Goal: Task Accomplishment & Management: Complete application form

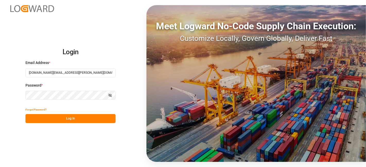
click at [58, 117] on button "Log In" at bounding box center [70, 118] width 90 height 9
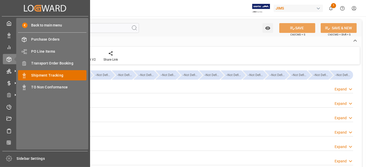
click at [61, 73] on span "Shipment Tracking" at bounding box center [58, 75] width 55 height 5
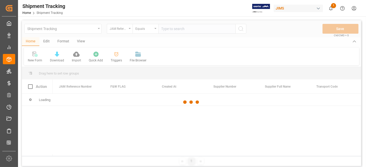
click at [172, 31] on div at bounding box center [191, 102] width 339 height 164
click at [170, 29] on div at bounding box center [191, 102] width 339 height 164
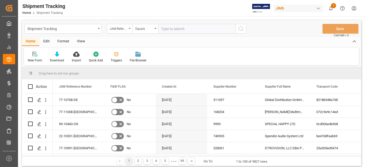
click at [167, 30] on input "text" at bounding box center [196, 29] width 77 height 10
paste input "77-10994-US"
type input "77-10994-US"
click at [245, 31] on button "search button" at bounding box center [240, 29] width 11 height 10
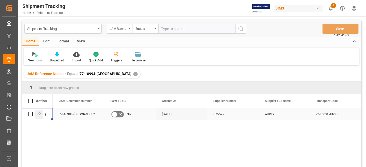
click at [38, 118] on div "Press SPACE to select this row." at bounding box center [39, 115] width 8 height 10
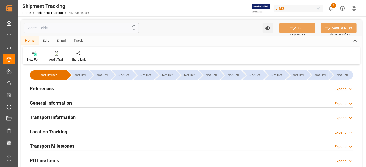
type input "10-09-2025 00:00"
type input "15-09-2025 00:00"
type input "10-09-2025"
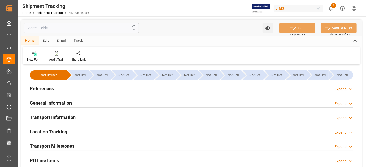
type input "12-09-2025"
type input "15-09-2025"
type input "12-09-2025"
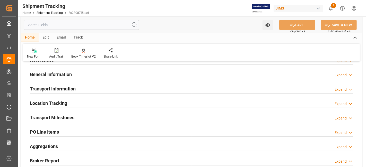
click at [62, 114] on h2 "Transport Milestones" at bounding box center [52, 117] width 45 height 7
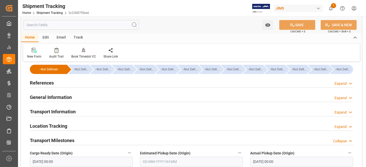
scroll to position [0, 0]
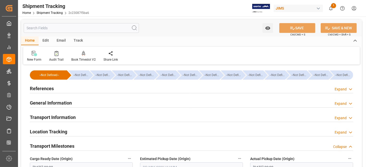
click at [48, 91] on h2 "References" at bounding box center [42, 88] width 24 height 7
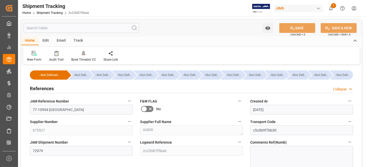
click at [48, 91] on h2 "References" at bounding box center [42, 88] width 24 height 7
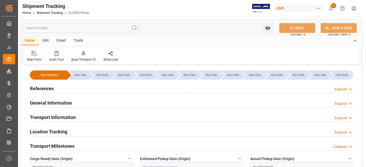
click at [51, 101] on h2 "General Information" at bounding box center [51, 103] width 42 height 7
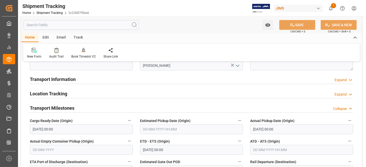
scroll to position [80, 0]
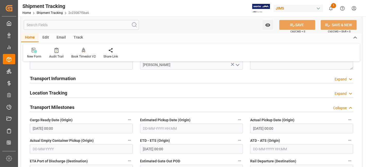
click at [51, 105] on h2 "Transport Milestones" at bounding box center [52, 107] width 45 height 7
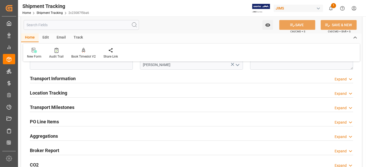
click at [48, 76] on h2 "Transport Information" at bounding box center [53, 78] width 46 height 7
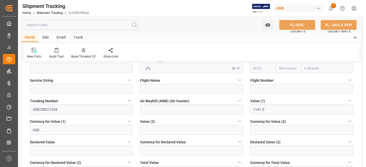
scroll to position [171, 0]
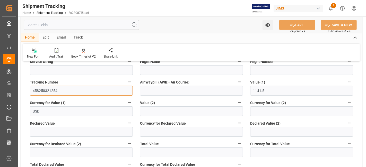
click at [43, 91] on input "458258321254" at bounding box center [81, 91] width 103 height 10
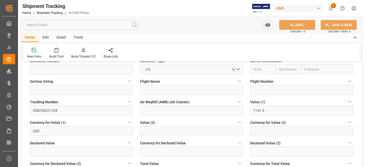
scroll to position [143, 0]
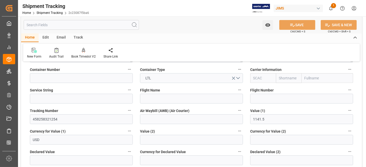
click at [97, 127] on div "Currency for Value (1) USD" at bounding box center [81, 136] width 110 height 21
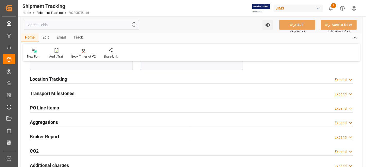
scroll to position [280, 0]
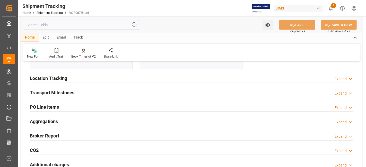
click at [73, 91] on h2 "Transport Milestones" at bounding box center [52, 92] width 45 height 7
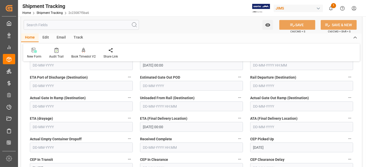
scroll to position [349, 0]
click at [109, 8] on div "Shipment Tracking Home Shipment Tracking 2c23087f5ba6 JIMS 1 Notifications Only…" at bounding box center [189, 8] width 351 height 16
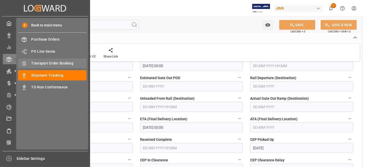
click at [60, 64] on span "Transport Order Booking" at bounding box center [58, 63] width 55 height 5
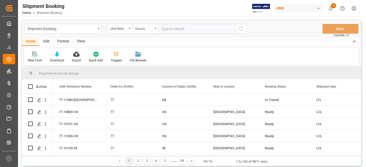
click at [33, 56] on icon at bounding box center [34, 54] width 5 height 5
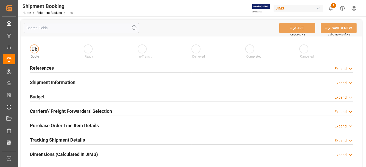
click at [60, 65] on div "References Expand" at bounding box center [191, 68] width 323 height 10
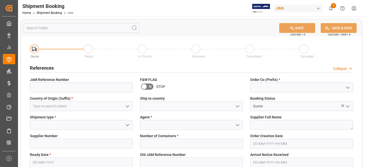
click at [349, 87] on icon "open menu" at bounding box center [348, 88] width 6 height 6
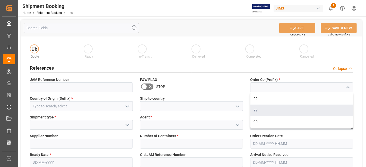
click at [321, 110] on div "77" at bounding box center [301, 111] width 102 height 12
type input "77"
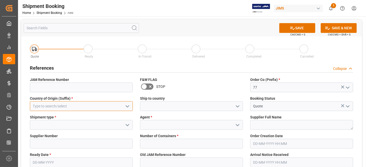
click at [91, 103] on input at bounding box center [81, 106] width 103 height 10
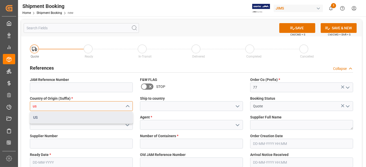
click at [88, 121] on div "US" at bounding box center [81, 118] width 102 height 12
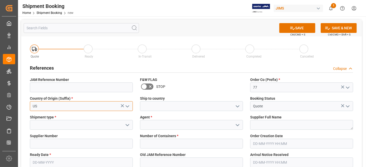
type input "US"
click at [236, 104] on icon "open menu" at bounding box center [237, 106] width 6 height 6
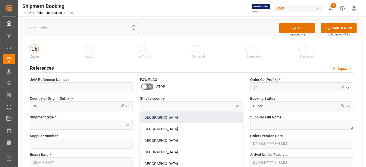
click at [227, 117] on div "[GEOGRAPHIC_DATA]" at bounding box center [191, 118] width 102 height 12
type input "[GEOGRAPHIC_DATA]"
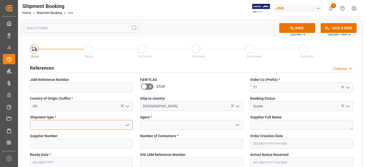
click at [90, 123] on input at bounding box center [81, 125] width 103 height 10
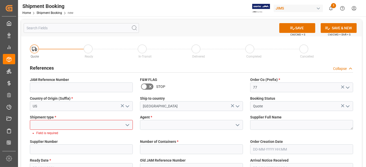
click at [129, 127] on icon "open menu" at bounding box center [127, 125] width 6 height 6
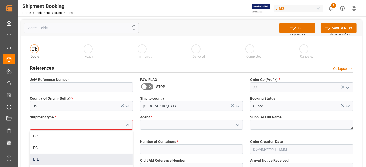
click at [99, 157] on div "LTL" at bounding box center [81, 160] width 102 height 12
type input "LTL"
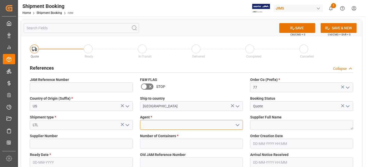
click at [163, 125] on input at bounding box center [191, 125] width 103 height 10
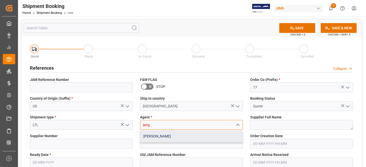
click at [160, 139] on div "[PERSON_NAME]" at bounding box center [191, 137] width 102 height 12
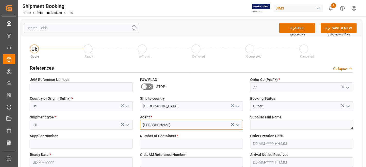
type input "[PERSON_NAME]"
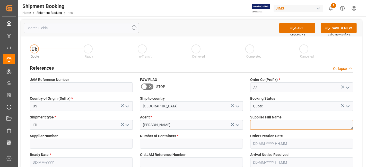
click at [281, 126] on textarea at bounding box center [301, 125] width 103 height 10
paste textarea "[PERSON_NAME] Professional, Inc."
type textarea "[PERSON_NAME] Professional, Inc."
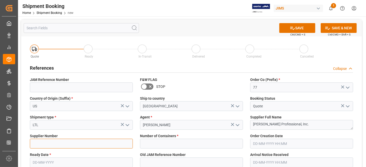
click at [51, 140] on input at bounding box center [81, 144] width 103 height 10
type input "1129"
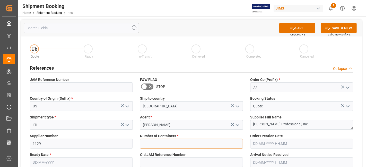
click at [182, 143] on input "text" at bounding box center [191, 144] width 103 height 10
type input "0"
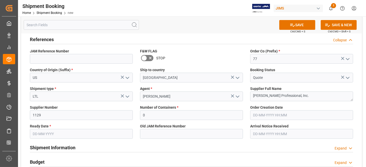
click at [43, 135] on input "text" at bounding box center [81, 134] width 103 height 10
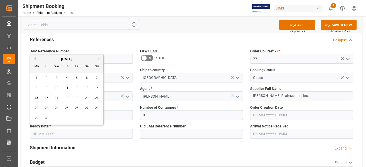
click at [52, 86] on div "8 9 10 11 12 13 14" at bounding box center [67, 88] width 70 height 10
click at [98, 58] on button "Next Month" at bounding box center [99, 58] width 3 height 3
click at [74, 78] on div "3" at bounding box center [77, 78] width 6 height 6
type input "[DATE]"
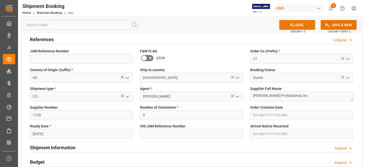
click at [285, 26] on button "SAVE" at bounding box center [297, 25] width 36 height 10
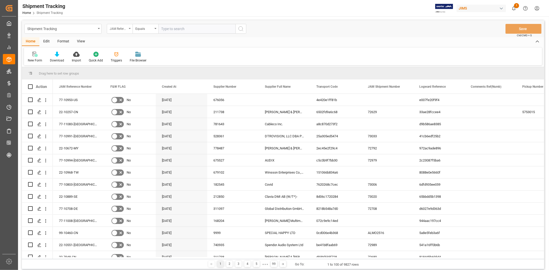
click at [125, 30] on div "JAM Reference Number" at bounding box center [118, 28] width 17 height 6
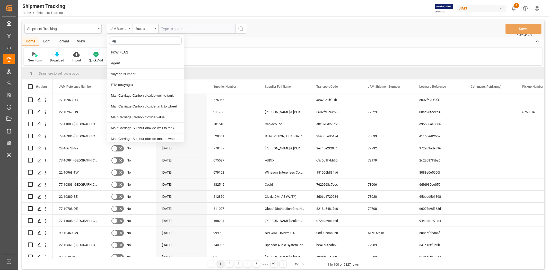
type input "age"
click at [135, 55] on div "Agent" at bounding box center [145, 52] width 77 height 11
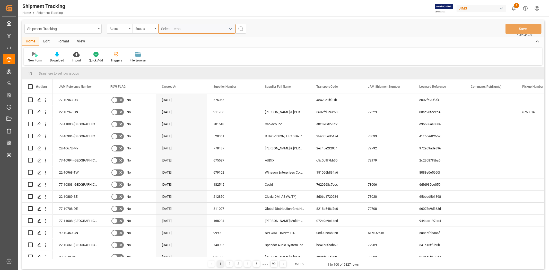
click at [184, 32] on button "Select Items" at bounding box center [196, 29] width 77 height 10
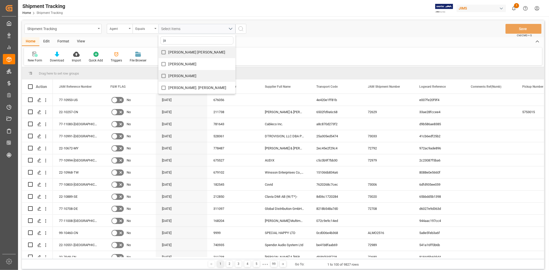
type input "ja"
click at [189, 74] on span "JangGyu Kim" at bounding box center [183, 76] width 28 height 4
click at [169, 74] on input "JangGyu Kim" at bounding box center [163, 76] width 10 height 10
checkbox input "true"
click at [243, 29] on icon "search button" at bounding box center [241, 29] width 6 height 6
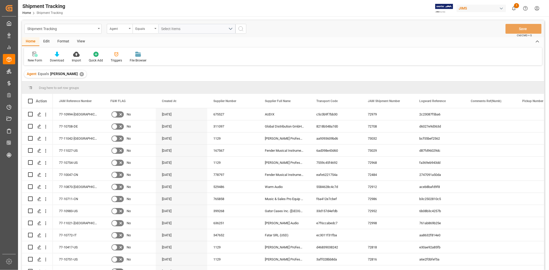
click at [81, 39] on div "View" at bounding box center [81, 41] width 16 height 9
click at [34, 56] on icon at bounding box center [32, 54] width 5 height 5
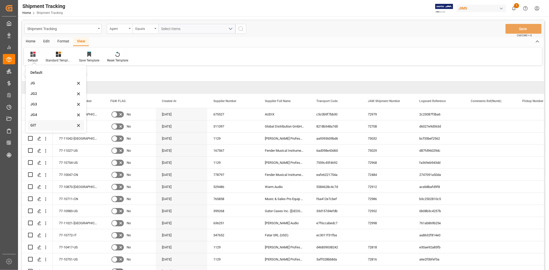
click at [44, 127] on div "GIT" at bounding box center [52, 125] width 45 height 5
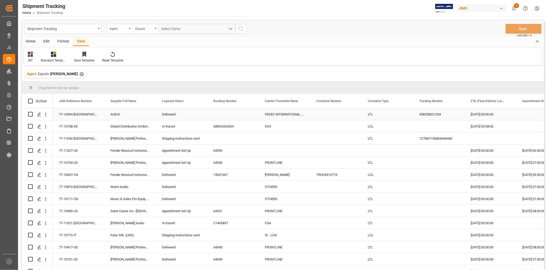
click at [131, 114] on div "AUDIX" at bounding box center [129, 114] width 51 height 12
click at [72, 138] on div "77-11042-US" at bounding box center [78, 139] width 51 height 12
click at [366, 137] on div "Press SPACE to select this row." at bounding box center [489, 139] width 51 height 12
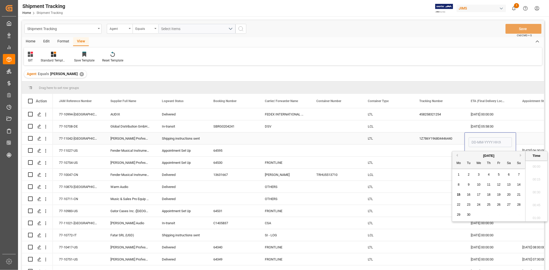
scroll to position [696, 0]
click at [366, 167] on span "19" at bounding box center [498, 195] width 3 height 4
type input "19-09-2025 00:00"
click at [366, 125] on div "07-10-2025 05:58:00" at bounding box center [489, 126] width 51 height 12
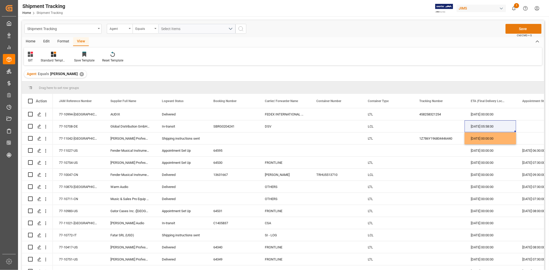
click at [366, 26] on button "Save" at bounding box center [523, 29] width 36 height 10
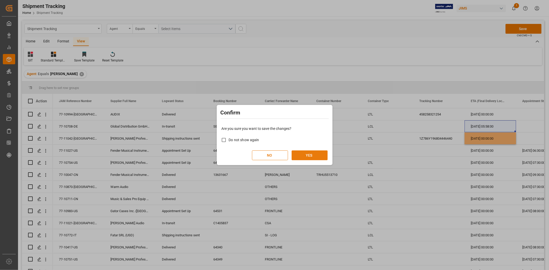
click at [314, 156] on button "YES" at bounding box center [310, 156] width 36 height 10
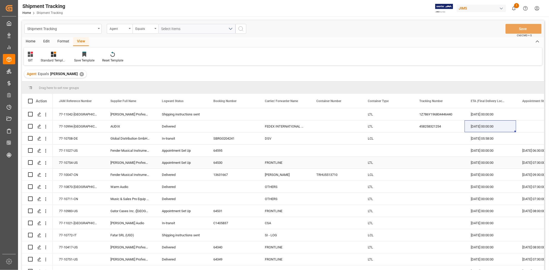
click at [172, 165] on div "Appointment Set Up" at bounding box center [181, 163] width 39 height 12
click at [173, 167] on div "Delivered" at bounding box center [181, 175] width 39 height 12
click at [176, 167] on div "Appointment Set Up" at bounding box center [181, 211] width 39 height 12
click at [183, 167] on div "Delivered" at bounding box center [181, 248] width 39 height 12
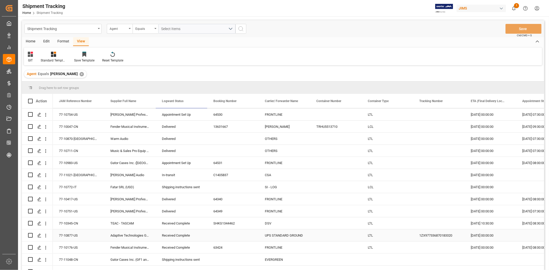
scroll to position [0, 0]
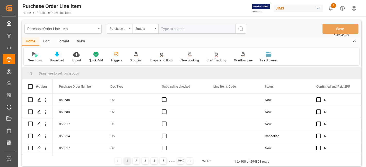
click at [128, 30] on div "Purchase Order Number" at bounding box center [120, 29] width 26 height 10
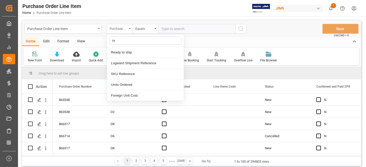
type input "ref"
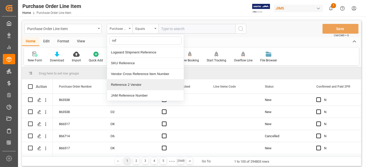
click at [130, 85] on div "Reference 2 Vendor" at bounding box center [145, 85] width 77 height 11
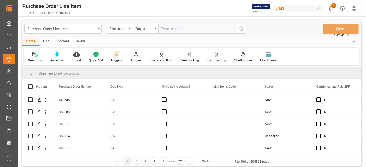
click at [180, 30] on input "text" at bounding box center [196, 29] width 77 height 10
paste input "77-11027-US"
type input "77-11027-US"
click at [244, 31] on icon "search button" at bounding box center [241, 29] width 6 height 6
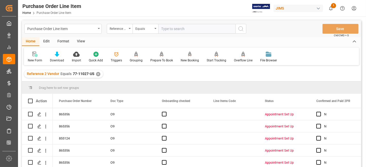
click at [80, 41] on div "View" at bounding box center [81, 41] width 16 height 9
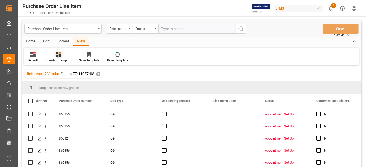
click at [57, 56] on icon at bounding box center [58, 54] width 5 height 5
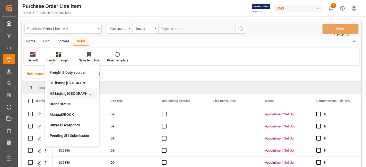
click at [78, 93] on div "HS Listing CANADA" at bounding box center [72, 93] width 45 height 5
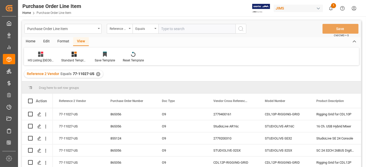
click at [30, 40] on div "Home" at bounding box center [30, 41] width 17 height 9
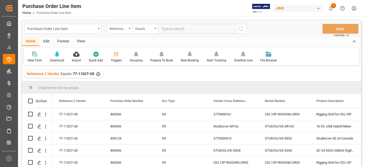
click at [53, 57] on div "Download" at bounding box center [57, 56] width 22 height 11
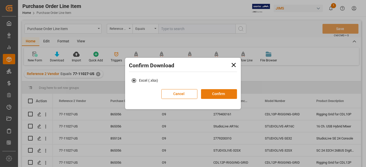
click at [216, 92] on button "Confirm" at bounding box center [219, 94] width 36 height 10
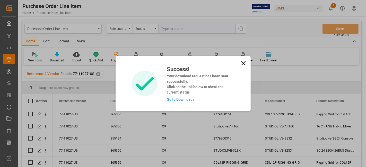
click at [181, 99] on link "Go to Downloads" at bounding box center [181, 100] width 28 height 4
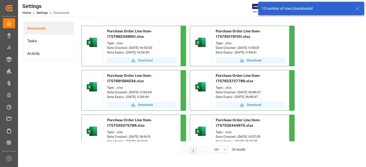
click at [140, 60] on span "Download" at bounding box center [145, 60] width 14 height 5
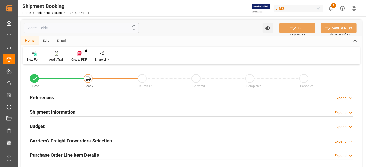
type input "0"
type input "[DATE]"
click at [58, 99] on div "References Expand" at bounding box center [191, 97] width 323 height 10
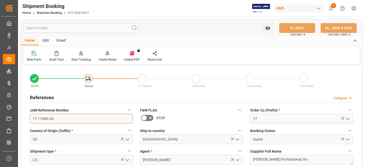
drag, startPoint x: 63, startPoint y: 115, endPoint x: 2, endPoint y: 116, distance: 61.2
click at [15, 114] on div "Created by potrace 1.15, written by Peter Selinger 2001-2017 Created by potrace…" at bounding box center [183, 83] width 366 height 167
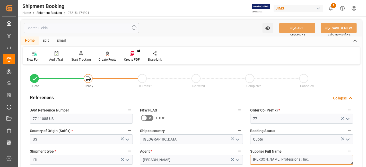
drag, startPoint x: 274, startPoint y: 158, endPoint x: 246, endPoint y: 157, distance: 27.5
click at [246, 157] on div "Supplier Full Name Harman Professional, Inc." at bounding box center [301, 156] width 110 height 21
click at [35, 57] on div "New Form" at bounding box center [34, 59] width 14 height 5
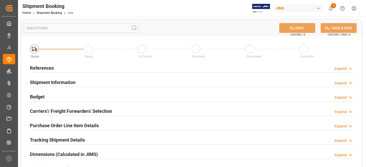
click at [59, 69] on div "References Expand" at bounding box center [191, 68] width 323 height 10
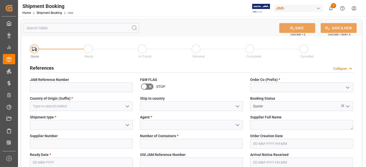
click at [346, 87] on icon "open menu" at bounding box center [348, 88] width 6 height 6
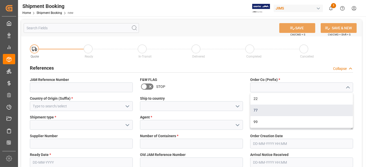
click at [311, 108] on div "77" at bounding box center [301, 111] width 102 height 12
type input "77"
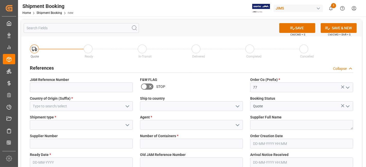
click at [124, 108] on icon "open menu" at bounding box center [127, 106] width 6 height 6
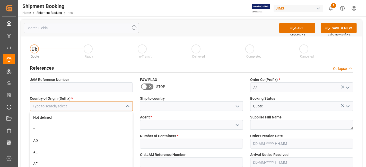
click at [102, 108] on input at bounding box center [81, 106] width 103 height 10
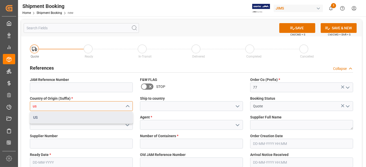
click at [75, 119] on div "US" at bounding box center [81, 118] width 102 height 12
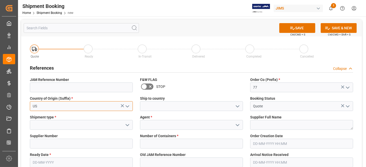
type input "US"
click at [234, 108] on icon "open menu" at bounding box center [237, 106] width 6 height 6
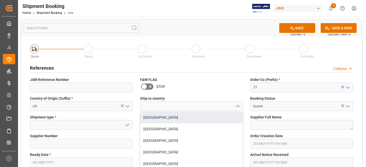
click at [211, 119] on div "Canada" at bounding box center [191, 118] width 102 height 12
type input "Canada"
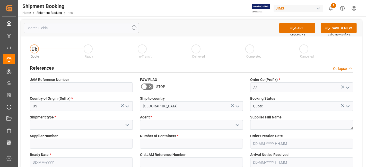
click at [124, 128] on button "open menu" at bounding box center [127, 125] width 8 height 8
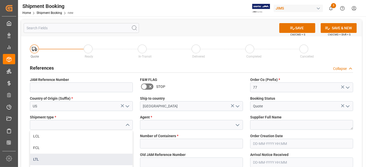
click at [93, 160] on div "LTL" at bounding box center [81, 160] width 102 height 12
type input "LTL"
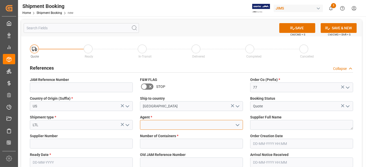
click at [159, 126] on input at bounding box center [191, 125] width 103 height 10
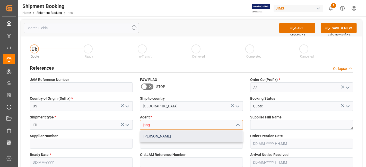
click at [161, 134] on div "JangGyu Kim" at bounding box center [191, 137] width 102 height 12
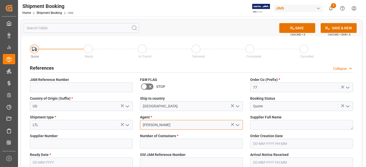
type input "JangGyu Kim"
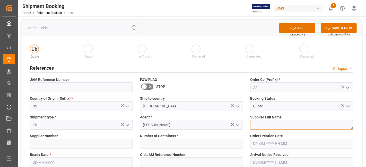
click at [255, 122] on textarea at bounding box center [301, 125] width 103 height 10
paste textarea "Harman Professional, Inc."
type textarea "Harman Professional, Inc."
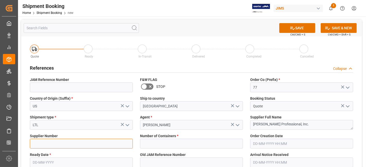
click at [96, 141] on input at bounding box center [81, 144] width 103 height 10
type input "1129"
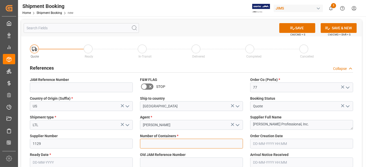
click at [190, 143] on input "text" at bounding box center [191, 144] width 103 height 10
click at [187, 143] on input "text" at bounding box center [191, 144] width 103 height 10
type input "0"
click at [60, 159] on input "text" at bounding box center [81, 163] width 103 height 10
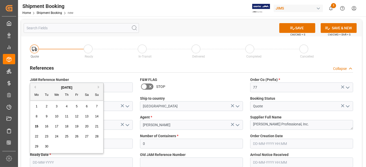
click at [50, 122] on div "15 16 17 18 19 20 21" at bounding box center [67, 127] width 70 height 10
click at [97, 87] on div "Previous Month Next Month September 2025 Mo Tu We Th Fr Sa Su 1 2 3 4 5 6 7 8 9…" at bounding box center [67, 118] width 74 height 71
click at [97, 87] on div "September 2025" at bounding box center [66, 87] width 73 height 5
click at [98, 87] on button "Next Month" at bounding box center [99, 87] width 3 height 3
click at [76, 106] on span "3" at bounding box center [77, 107] width 2 height 4
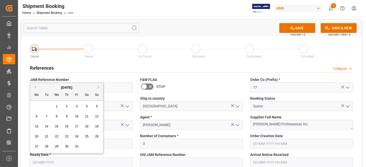
type input "03-10-2025"
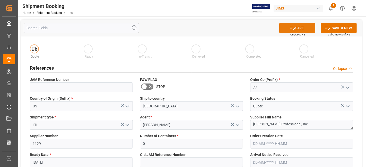
click at [297, 26] on button "SAVE" at bounding box center [297, 28] width 36 height 10
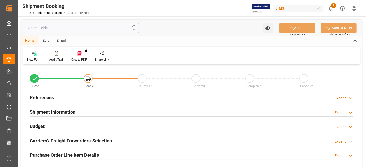
type input "0"
type input "[DATE]"
click at [72, 97] on div "References Expand" at bounding box center [191, 97] width 323 height 10
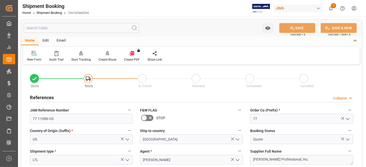
click at [72, 96] on div "References Collapse" at bounding box center [191, 97] width 323 height 10
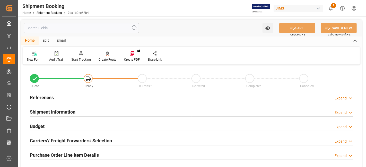
click at [72, 96] on div "References Expand" at bounding box center [191, 97] width 323 height 10
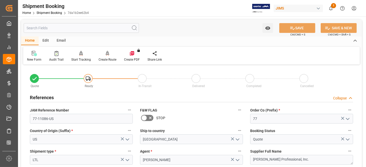
click at [73, 96] on div "References Collapse" at bounding box center [191, 97] width 323 height 10
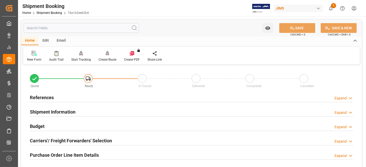
click at [73, 96] on div "References Expand" at bounding box center [191, 97] width 323 height 10
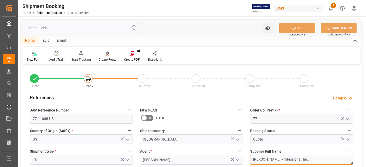
click at [257, 158] on textarea "[PERSON_NAME] Professional, Inc." at bounding box center [301, 160] width 103 height 10
click at [34, 56] on div "New Form" at bounding box center [34, 56] width 22 height 11
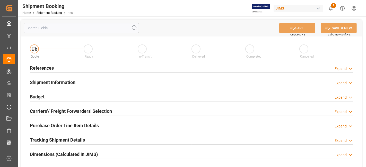
click at [70, 68] on div "References Expand" at bounding box center [191, 68] width 323 height 10
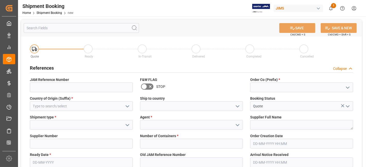
click at [346, 87] on polyline "open menu" at bounding box center [347, 88] width 3 height 2
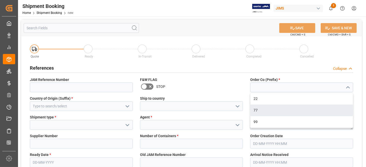
drag, startPoint x: 302, startPoint y: 109, endPoint x: 159, endPoint y: 109, distance: 143.3
click at [301, 109] on div "77" at bounding box center [301, 111] width 102 height 12
type input "77"
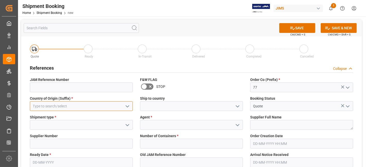
click at [114, 105] on input at bounding box center [81, 106] width 103 height 10
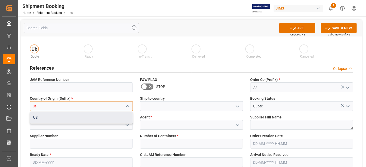
click at [89, 119] on div "US" at bounding box center [81, 118] width 102 height 12
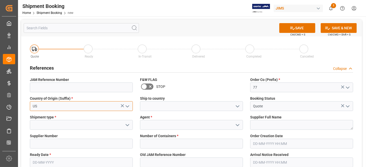
type input "US"
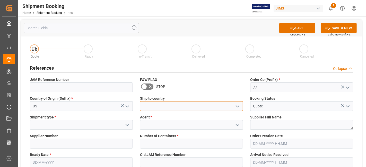
click at [232, 105] on input at bounding box center [191, 106] width 103 height 10
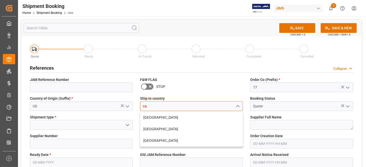
type input "[GEOGRAPHIC_DATA]"
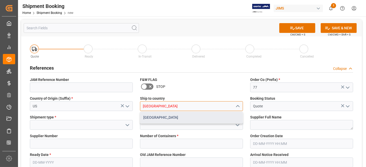
click at [200, 118] on div "[GEOGRAPHIC_DATA]" at bounding box center [191, 118] width 102 height 12
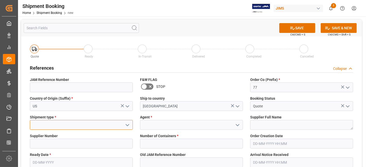
click at [62, 127] on input at bounding box center [81, 125] width 103 height 10
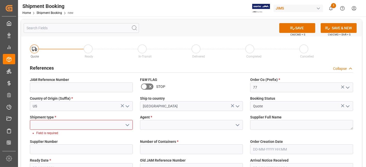
click at [125, 124] on icon "open menu" at bounding box center [127, 125] width 6 height 6
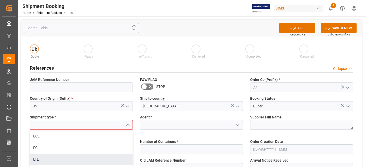
click at [76, 163] on div "LTL" at bounding box center [81, 160] width 102 height 12
type input "LTL"
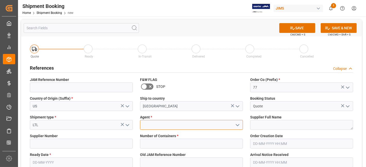
drag, startPoint x: 162, startPoint y: 126, endPoint x: 161, endPoint y: 121, distance: 4.1
click at [162, 125] on input at bounding box center [191, 125] width 103 height 10
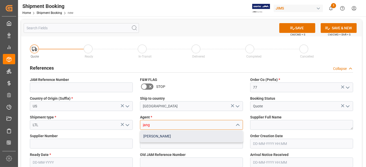
click at [161, 135] on div "[PERSON_NAME]" at bounding box center [191, 137] width 102 height 12
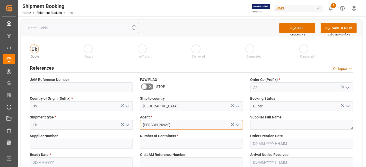
type input "[PERSON_NAME]"
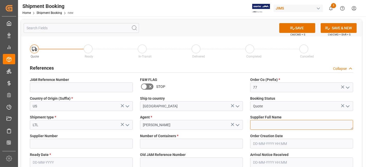
click at [259, 125] on textarea at bounding box center [301, 125] width 103 height 10
paste textarea "[PERSON_NAME] Professional, Inc."
type textarea "[PERSON_NAME] Professional, Inc."
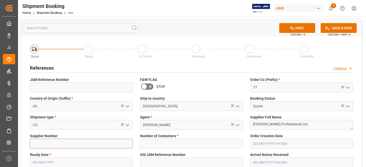
click at [72, 142] on input at bounding box center [81, 144] width 103 height 10
type input "1129"
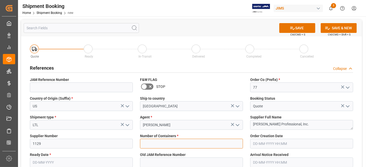
click at [202, 142] on input "text" at bounding box center [191, 144] width 103 height 10
type input "0"
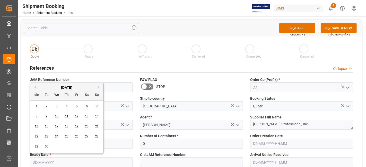
click at [126, 162] on input "text" at bounding box center [81, 163] width 103 height 10
drag, startPoint x: 42, startPoint y: 120, endPoint x: 46, endPoint y: 119, distance: 3.8
click at [42, 120] on div "8 9 10 11 12 13 14" at bounding box center [67, 117] width 70 height 10
click at [98, 87] on button "Next Month" at bounding box center [99, 87] width 3 height 3
click at [77, 109] on div "3" at bounding box center [77, 107] width 6 height 6
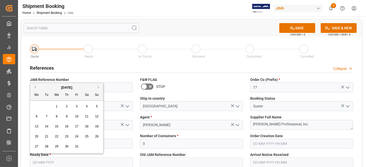
type input "[DATE]"
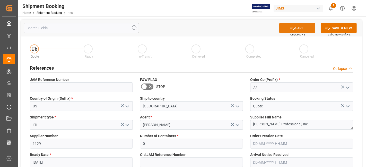
click at [285, 29] on button "SAVE" at bounding box center [297, 28] width 36 height 10
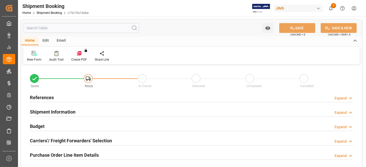
type input "0"
type input "[DATE]"
click at [50, 96] on h2 "References" at bounding box center [42, 97] width 24 height 7
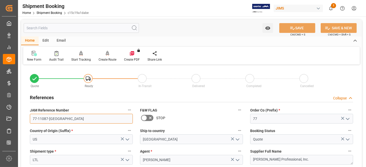
drag, startPoint x: 67, startPoint y: 121, endPoint x: 20, endPoint y: 118, distance: 47.0
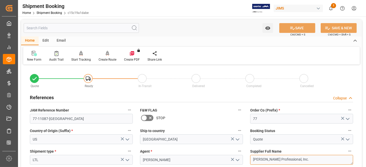
scroll to position [4, 0]
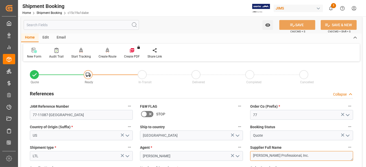
drag, startPoint x: 295, startPoint y: 163, endPoint x: 249, endPoint y: 162, distance: 46.6
click at [35, 52] on icon at bounding box center [34, 50] width 5 height 5
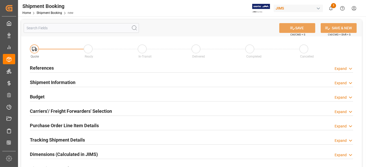
click at [48, 67] on h2 "References" at bounding box center [42, 68] width 24 height 7
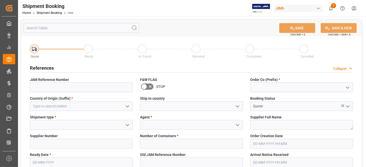
click at [345, 85] on icon "open menu" at bounding box center [348, 88] width 6 height 6
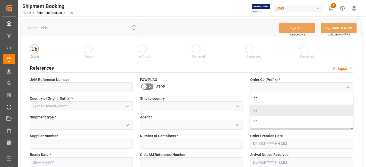
click at [308, 109] on div "77" at bounding box center [301, 111] width 102 height 12
type input "77"
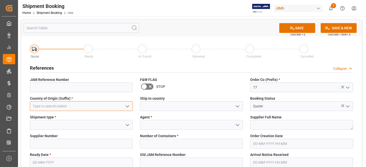
click at [120, 105] on input at bounding box center [81, 106] width 103 height 10
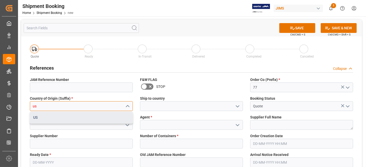
click at [99, 119] on div "US" at bounding box center [81, 118] width 102 height 12
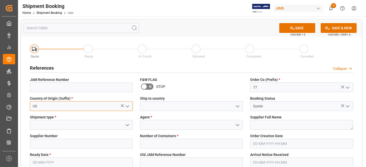
type input "US"
click at [240, 106] on icon "open menu" at bounding box center [237, 106] width 6 height 6
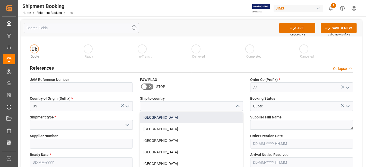
click at [215, 119] on div "Canada" at bounding box center [191, 118] width 102 height 12
type input "Canada"
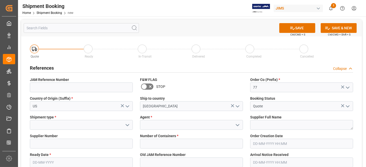
click at [126, 123] on icon "open menu" at bounding box center [127, 125] width 6 height 6
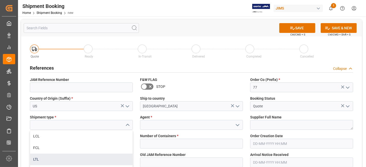
click at [100, 158] on div "LTL" at bounding box center [81, 160] width 102 height 12
type input "LTL"
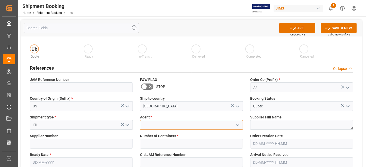
click at [163, 126] on input at bounding box center [191, 125] width 103 height 10
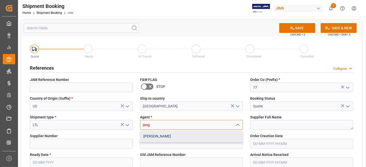
click at [162, 136] on div "JangGyu Kim" at bounding box center [191, 137] width 102 height 12
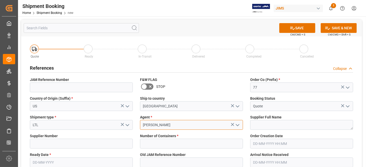
type input "JangGyu Kim"
click at [266, 119] on span "Supplier Full Name" at bounding box center [265, 117] width 31 height 5
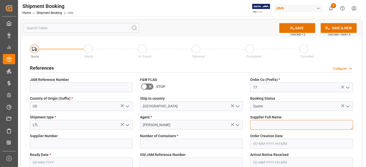
click at [263, 123] on textarea at bounding box center [301, 125] width 103 height 10
paste textarea "Harman Professional, Inc."
type textarea "Harman Professional, Inc."
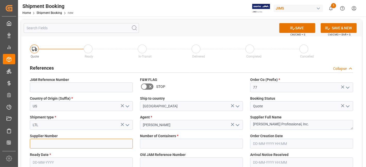
click at [67, 144] on input at bounding box center [81, 144] width 103 height 10
type input "1129"
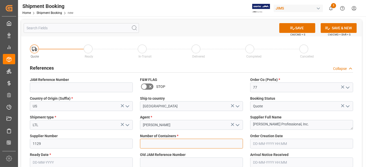
click at [184, 140] on input "text" at bounding box center [191, 144] width 103 height 10
type input "0"
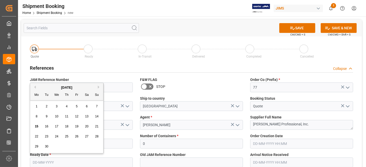
click at [43, 161] on input "text" at bounding box center [81, 163] width 103 height 10
click at [52, 104] on div "1 2 3 4 5 6 7" at bounding box center [67, 107] width 70 height 10
click at [98, 89] on div "September 2025" at bounding box center [66, 87] width 73 height 5
click at [100, 86] on button "Next Month" at bounding box center [99, 87] width 3 height 3
click at [76, 106] on span "3" at bounding box center [77, 107] width 2 height 4
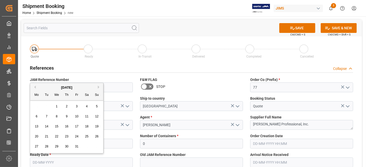
type input "03-10-2025"
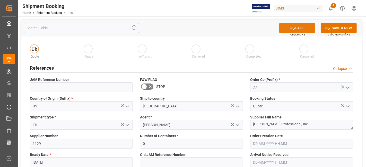
click at [297, 31] on button "SAVE" at bounding box center [297, 28] width 36 height 10
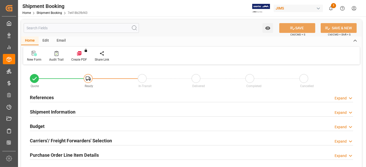
type input "0"
type input "[DATE]"
click at [51, 93] on div "References" at bounding box center [42, 97] width 24 height 10
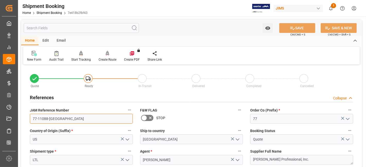
drag, startPoint x: 59, startPoint y: 118, endPoint x: 24, endPoint y: 113, distance: 35.7
click at [34, 52] on icon at bounding box center [34, 53] width 5 height 5
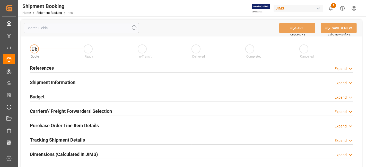
click at [51, 68] on h2 "References" at bounding box center [42, 68] width 24 height 7
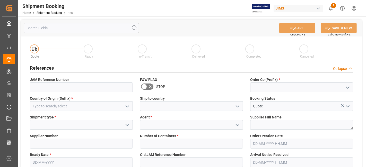
click at [348, 86] on icon "open menu" at bounding box center [348, 88] width 6 height 6
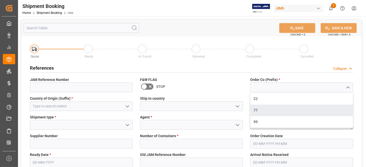
click at [298, 111] on div "77" at bounding box center [301, 111] width 102 height 12
type input "77"
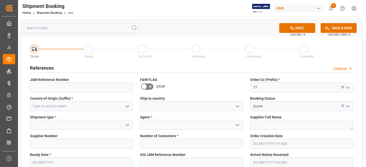
click at [126, 105] on icon "open menu" at bounding box center [127, 106] width 6 height 6
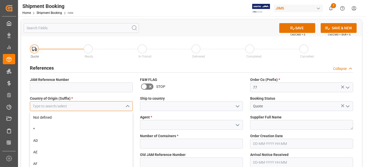
click at [112, 106] on input at bounding box center [81, 106] width 103 height 10
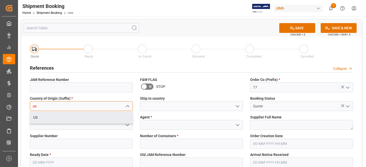
click at [76, 119] on div "US" at bounding box center [81, 118] width 102 height 12
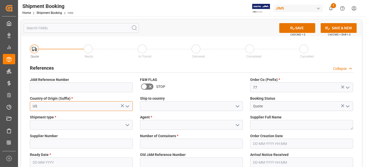
type input "US"
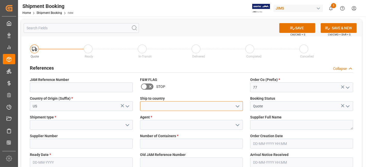
click at [242, 105] on input at bounding box center [191, 106] width 103 height 10
click at [237, 105] on icon "open menu" at bounding box center [237, 106] width 6 height 6
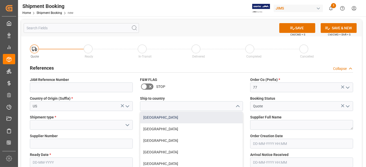
click at [209, 118] on div "Canada" at bounding box center [191, 118] width 102 height 12
type input "Canada"
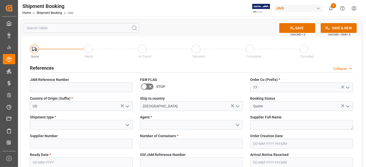
click at [128, 127] on icon "open menu" at bounding box center [127, 125] width 6 height 6
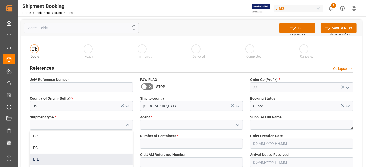
click at [83, 162] on div "LTL" at bounding box center [81, 160] width 102 height 12
type input "LTL"
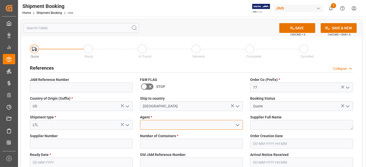
click at [175, 125] on input at bounding box center [191, 125] width 103 height 10
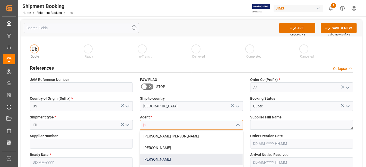
click at [173, 164] on div "JangGyu Kim" at bounding box center [191, 160] width 102 height 12
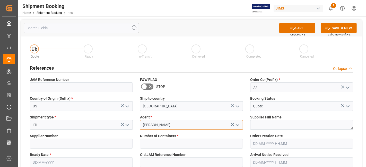
type input "JangGyu Kim"
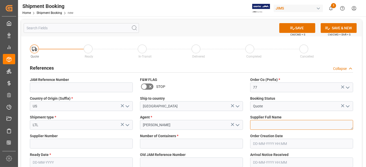
click at [262, 125] on textarea at bounding box center [301, 125] width 103 height 10
paste textarea "Harman Professional, Inc."
type textarea "Harman Professional, Inc."
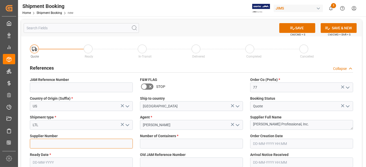
click at [52, 143] on input at bounding box center [81, 144] width 103 height 10
type input "1129"
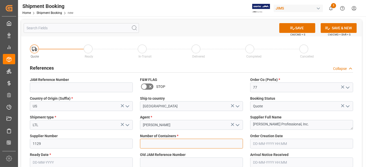
click at [208, 141] on input "text" at bounding box center [191, 144] width 103 height 10
type input "0"
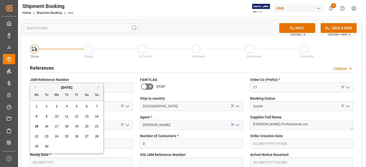
click at [52, 161] on input "text" at bounding box center [81, 163] width 103 height 10
drag, startPoint x: 51, startPoint y: 108, endPoint x: 53, endPoint y: 105, distance: 3.1
click at [51, 108] on div "1 2 3 4 5 6 7" at bounding box center [67, 107] width 70 height 10
click at [98, 86] on button "Next Month" at bounding box center [99, 87] width 3 height 3
click at [76, 106] on span "3" at bounding box center [77, 107] width 2 height 4
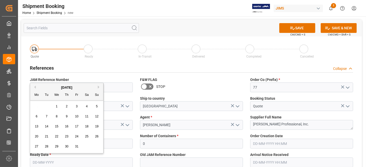
type input "03-10-2025"
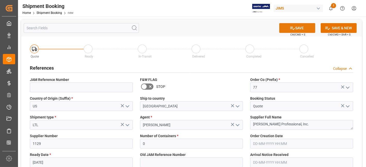
click at [290, 29] on icon at bounding box center [292, 27] width 5 height 5
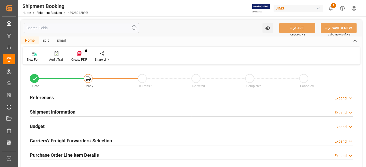
type input "0"
type input "03-10-2025"
drag, startPoint x: 48, startPoint y: 96, endPoint x: 51, endPoint y: 96, distance: 2.8
click at [48, 95] on h2 "References" at bounding box center [42, 97] width 24 height 7
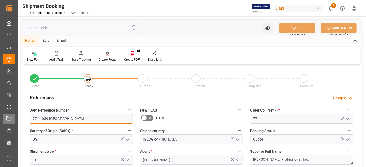
drag, startPoint x: 39, startPoint y: 119, endPoint x: 14, endPoint y: 118, distance: 25.0
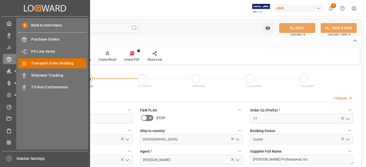
click at [52, 63] on span "Transport Order Booking" at bounding box center [58, 63] width 55 height 5
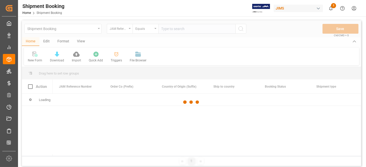
click at [173, 31] on div at bounding box center [191, 102] width 339 height 164
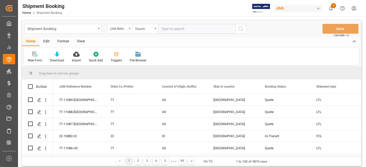
click at [170, 30] on input "text" at bounding box center [196, 29] width 77 height 10
paste input "77-11086-US"
type input "77-11086-US"
click at [240, 31] on icon "search button" at bounding box center [241, 29] width 6 height 6
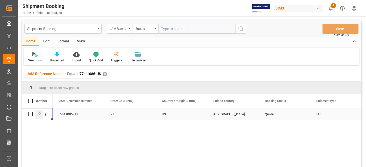
click at [39, 112] on icon "Press SPACE to select this row." at bounding box center [39, 114] width 4 height 4
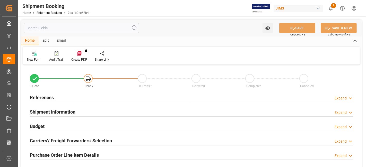
type input "0"
type input "03-10-2025"
click at [57, 99] on div "References Expand" at bounding box center [191, 97] width 323 height 10
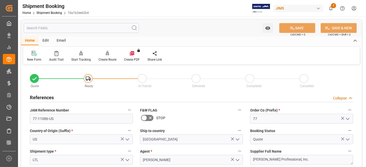
click at [56, 100] on div "References Collapse" at bounding box center [191, 97] width 323 height 10
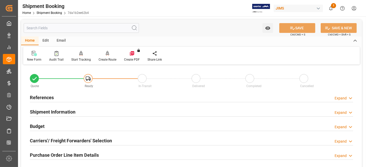
click at [56, 100] on div "References Expand" at bounding box center [191, 97] width 323 height 10
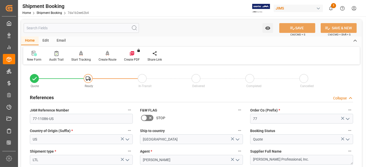
click at [56, 100] on div "References Collapse" at bounding box center [191, 97] width 323 height 10
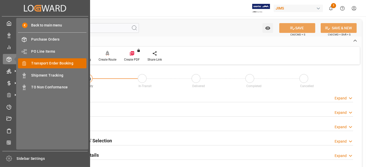
click at [62, 63] on span "Transport Order Booking" at bounding box center [58, 63] width 55 height 5
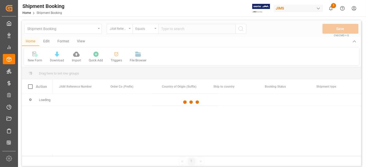
click at [170, 30] on div at bounding box center [191, 102] width 339 height 164
click at [169, 29] on div at bounding box center [191, 102] width 339 height 164
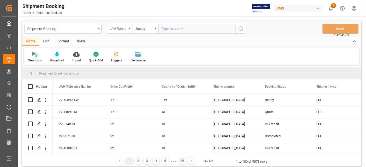
click at [169, 29] on input "text" at bounding box center [196, 29] width 77 height 10
paste input "77-9939-US"
type input "77-9939-US"
click at [241, 30] on circle "search button" at bounding box center [241, 29] width 4 height 4
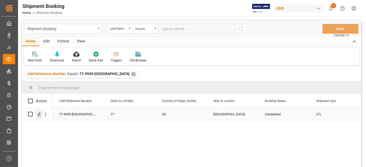
click at [38, 115] on icon "Press SPACE to select this row." at bounding box center [39, 114] width 4 height 4
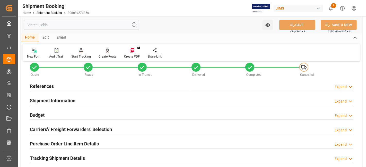
scroll to position [29, 0]
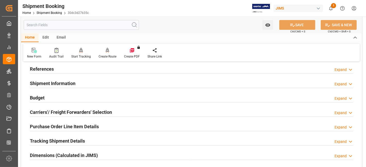
click at [71, 139] on h2 "Tracking Shipment Details" at bounding box center [57, 141] width 55 height 7
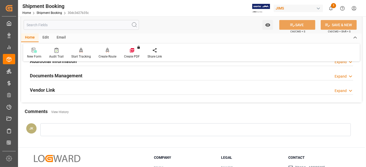
scroll to position [234, 0]
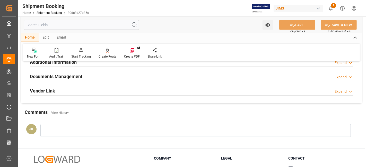
click at [80, 76] on h2 "Documents Management" at bounding box center [56, 76] width 52 height 7
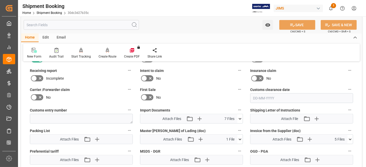
scroll to position [292, 0]
click at [241, 118] on icon at bounding box center [240, 119] width 3 height 2
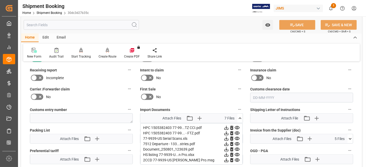
click at [198, 89] on label "First Sale" at bounding box center [191, 89] width 103 height 7
click at [236, 89] on button "First Sale" at bounding box center [239, 89] width 7 height 7
click at [198, 89] on div at bounding box center [183, 83] width 366 height 167
click at [198, 89] on div "Audits" at bounding box center [183, 83] width 366 height 167
click at [239, 117] on icon at bounding box center [239, 118] width 5 height 5
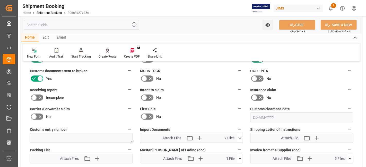
scroll to position [263, 0]
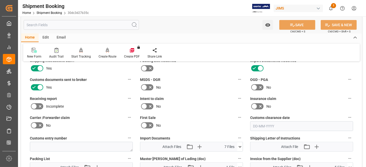
click at [314, 93] on div "Insurance claim No" at bounding box center [301, 102] width 110 height 19
click at [305, 93] on div "Insurance claim No" at bounding box center [301, 102] width 110 height 19
click at [190, 91] on div "MSDS - DGR No" at bounding box center [191, 83] width 110 height 19
click at [186, 95] on label "Intent to claim" at bounding box center [191, 98] width 103 height 7
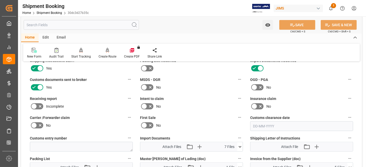
click at [236, 95] on button "Intent to claim" at bounding box center [239, 98] width 7 height 7
click at [186, 94] on div at bounding box center [183, 83] width 366 height 167
click at [206, 77] on label "MSDS - DGR" at bounding box center [191, 79] width 103 height 7
click at [236, 77] on button "MSDS - DGR" at bounding box center [239, 79] width 7 height 7
click at [314, 69] on div at bounding box center [183, 83] width 366 height 167
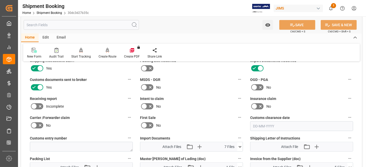
click at [208, 77] on label "MSDS - DGR" at bounding box center [191, 79] width 103 height 7
click at [236, 77] on button "MSDS - DGR" at bounding box center [239, 79] width 7 height 7
click at [286, 79] on div at bounding box center [183, 83] width 366 height 167
click at [296, 80] on body "Created by potrace 1.15, written by Peter Selinger 2001-2017 Created by potrace…" at bounding box center [183, 83] width 366 height 167
click at [187, 90] on div "MSDS - DGR No" at bounding box center [191, 83] width 110 height 19
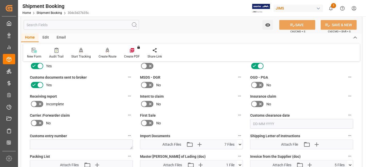
scroll to position [292, 0]
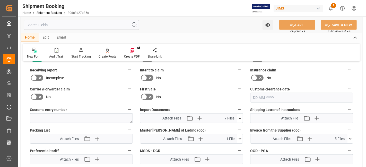
click at [96, 94] on div "No" at bounding box center [81, 97] width 103 height 8
click at [94, 93] on div "No" at bounding box center [81, 97] width 103 height 8
click at [93, 88] on label "Carrier /Forwarder claim" at bounding box center [81, 89] width 103 height 7
click at [126, 88] on button "Carrier /Forwarder claim" at bounding box center [129, 89] width 7 height 7
drag, startPoint x: 94, startPoint y: 84, endPoint x: 94, endPoint y: 81, distance: 2.8
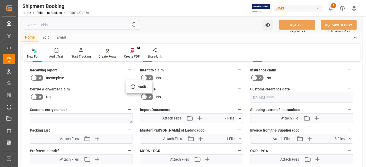
click at [94, 83] on div at bounding box center [183, 83] width 366 height 167
click at [94, 80] on body "Created by potrace 1.15, written by Peter Selinger 2001-2017 Created by potrace…" at bounding box center [183, 83] width 366 height 167
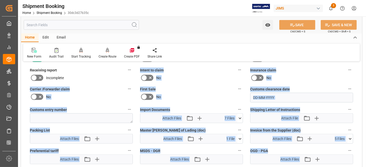
click at [94, 80] on div "Receiving report Incomplete" at bounding box center [81, 74] width 110 height 19
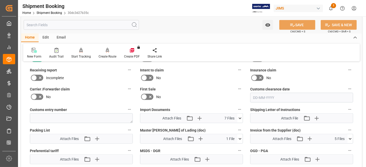
click at [94, 80] on div "Receiving report Incomplete" at bounding box center [81, 74] width 110 height 19
click at [193, 93] on div "No" at bounding box center [191, 97] width 103 height 8
click at [82, 84] on div "Carrier /Forwarder claim No" at bounding box center [81, 94] width 110 height 21
click at [331, 9] on icon "show 2 new notifications" at bounding box center [330, 8] width 5 height 5
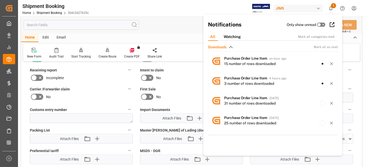
click at [175, 37] on div "Home Edit Email" at bounding box center [191, 37] width 341 height 9
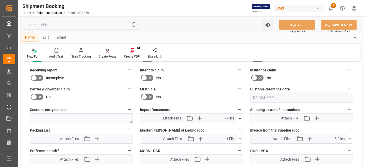
click at [191, 69] on label "Intent to claim" at bounding box center [191, 70] width 103 height 7
click at [236, 69] on button "Intent to claim" at bounding box center [239, 70] width 7 height 7
click at [184, 88] on div at bounding box center [183, 83] width 366 height 167
click at [182, 86] on label "First Sale" at bounding box center [191, 89] width 103 height 7
click at [236, 86] on button "First Sale" at bounding box center [239, 89] width 7 height 7
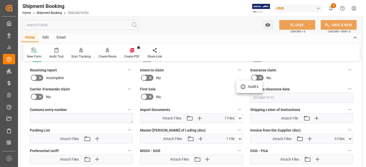
click at [181, 85] on div at bounding box center [183, 83] width 366 height 167
click at [189, 81] on div "Intent to claim No" at bounding box center [191, 74] width 110 height 19
click at [190, 86] on label "First Sale" at bounding box center [191, 89] width 103 height 7
click at [236, 86] on button "First Sale" at bounding box center [239, 89] width 7 height 7
click at [189, 84] on div at bounding box center [183, 83] width 366 height 167
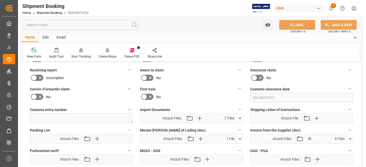
click at [199, 86] on label "First Sale" at bounding box center [191, 89] width 103 height 7
click at [236, 86] on button "First Sale" at bounding box center [239, 89] width 7 height 7
click at [195, 83] on div at bounding box center [183, 83] width 366 height 167
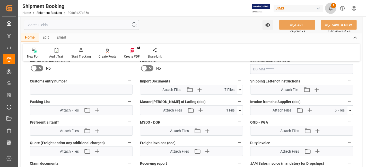
click at [332, 8] on span "2" at bounding box center [333, 5] width 5 height 5
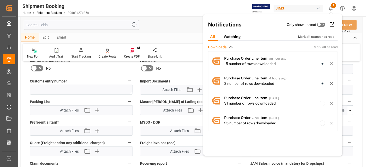
click at [314, 35] on div "Mark all categories read" at bounding box center [319, 36] width 42 height 5
click at [189, 69] on div "No" at bounding box center [191, 68] width 103 height 8
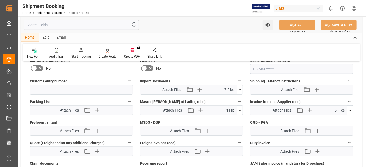
click at [202, 51] on div "New Form Audit Trail Start Tracking Create Empty Shipment Tracking Create Route…" at bounding box center [191, 53] width 337 height 18
drag, startPoint x: 0, startPoint y: 14, endPoint x: -2, endPoint y: -14, distance: 28.6
click at [0, 0] on html "Created by potrace 1.15, written by Peter Selinger 2001-2017 Created by potrace…" at bounding box center [183, 83] width 366 height 167
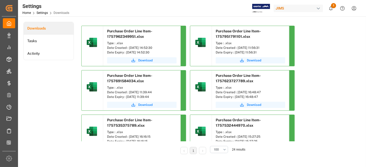
click at [56, 109] on div "Downloads Tasks Activity" at bounding box center [48, 92] width 50 height 140
click at [332, 7] on span "2" at bounding box center [333, 5] width 5 height 5
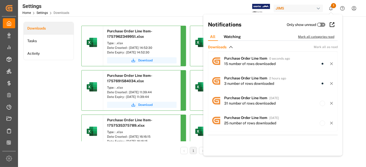
click at [322, 36] on div "Mark all categories read" at bounding box center [319, 36] width 42 height 5
click at [50, 98] on div "Downloads Tasks Activity" at bounding box center [48, 92] width 50 height 140
